Goal: Feedback & Contribution: Leave review/rating

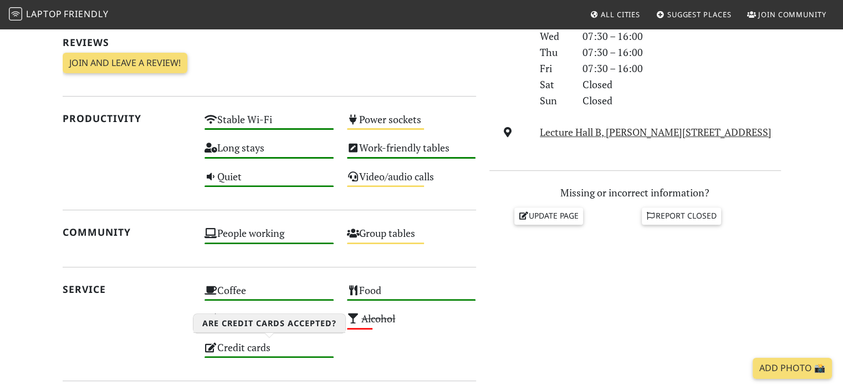
scroll to position [277, 0]
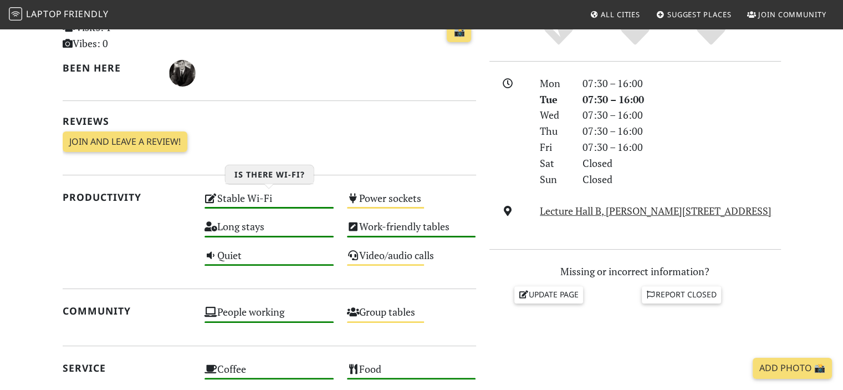
click at [246, 199] on div "Stable Wi-Fi High" at bounding box center [269, 203] width 142 height 28
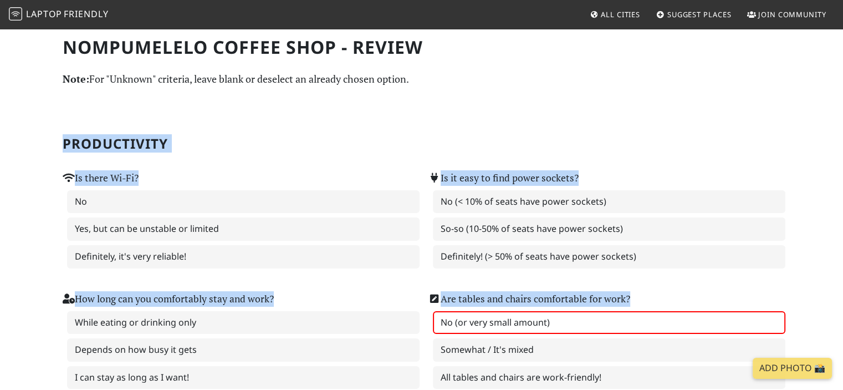
drag, startPoint x: 62, startPoint y: 139, endPoint x: 444, endPoint y: 328, distance: 426.5
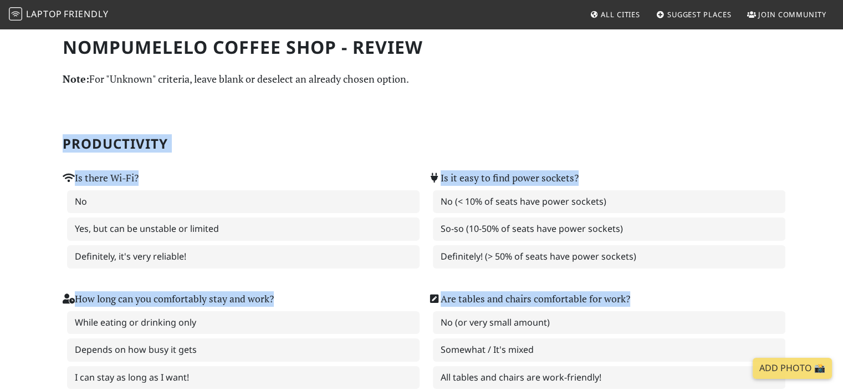
click at [316, 137] on h2 "Productivity" at bounding box center [422, 144] width 718 height 16
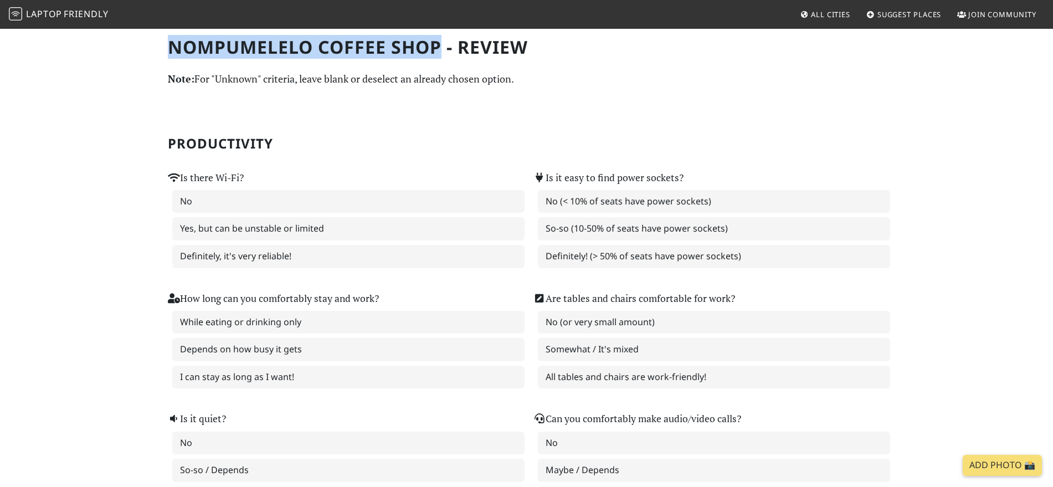
drag, startPoint x: 174, startPoint y: 43, endPoint x: 438, endPoint y: 47, distance: 264.3
click at [438, 47] on h1 "Nompumelelo Coffee Shop - Review" at bounding box center [527, 47] width 718 height 21
drag, startPoint x: 516, startPoint y: 45, endPoint x: 180, endPoint y: 47, distance: 336.4
click at [170, 49] on h1 "Nompumelelo Coffee Shop - Review" at bounding box center [527, 47] width 718 height 21
copy h1 "Nompumelelo Coffee Shop - Review"
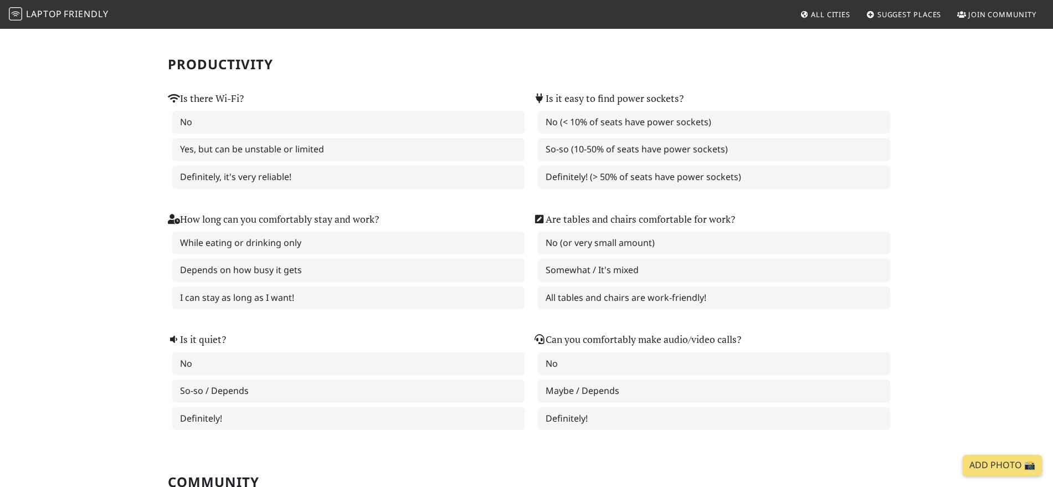
scroll to position [82, 0]
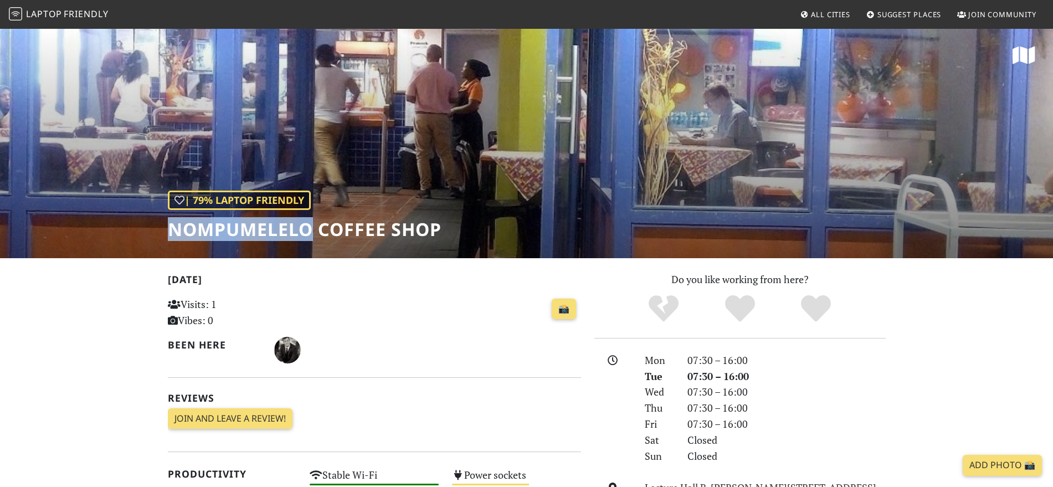
drag, startPoint x: 309, startPoint y: 231, endPoint x: 170, endPoint y: 228, distance: 138.6
click at [170, 228] on h1 "Nompumelelo Coffee Shop" at bounding box center [305, 229] width 274 height 21
drag, startPoint x: 228, startPoint y: 231, endPoint x: 416, endPoint y: 244, distance: 188.4
click at [410, 244] on div "| 79% Laptop Friendly Nompumelelo Coffee Shop" at bounding box center [526, 143] width 1053 height 231
drag, startPoint x: 441, startPoint y: 230, endPoint x: 175, endPoint y: 227, distance: 265.4
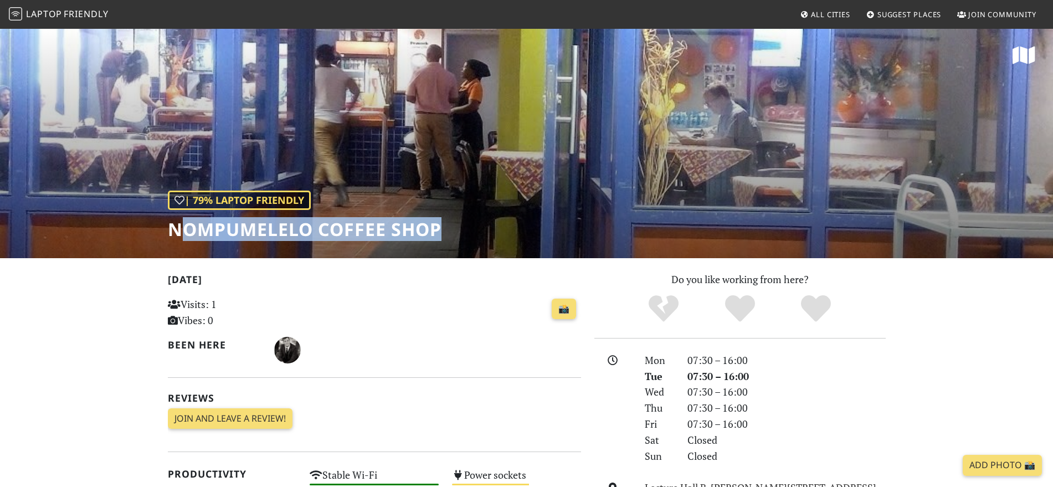
click at [176, 227] on h1 "Nompumelelo Coffee Shop" at bounding box center [305, 229] width 274 height 21
drag, startPoint x: 179, startPoint y: 226, endPoint x: 396, endPoint y: 234, distance: 217.4
click at [433, 238] on h1 "Nompumelelo Coffee Shop" at bounding box center [305, 229] width 274 height 21
drag, startPoint x: 411, startPoint y: 226, endPoint x: 151, endPoint y: 225, distance: 259.9
click at [151, 225] on div "| 79% Laptop Friendly Nompumelelo Coffee Shop" at bounding box center [526, 143] width 1053 height 231
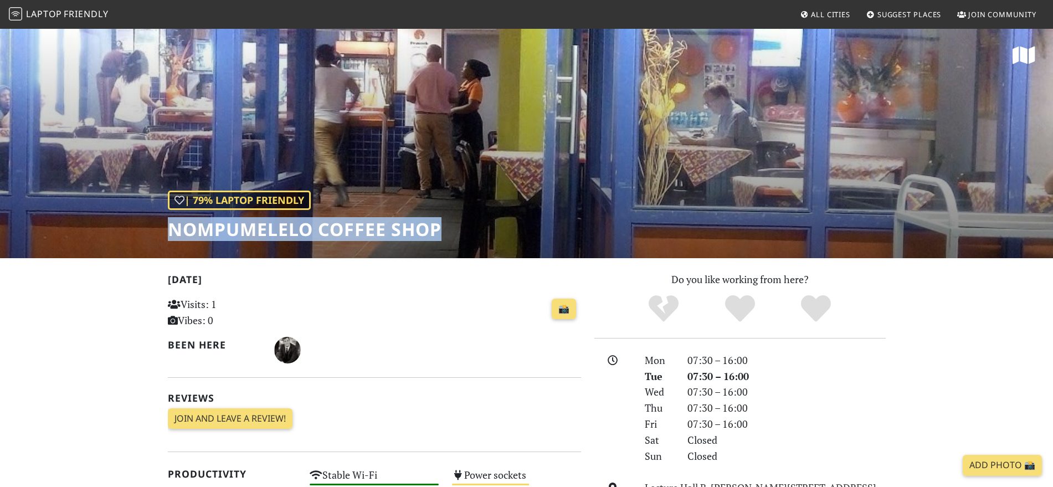
copy h1 "Nompumelelo Coffee Shop"
